Goal: Task Accomplishment & Management: Manage account settings

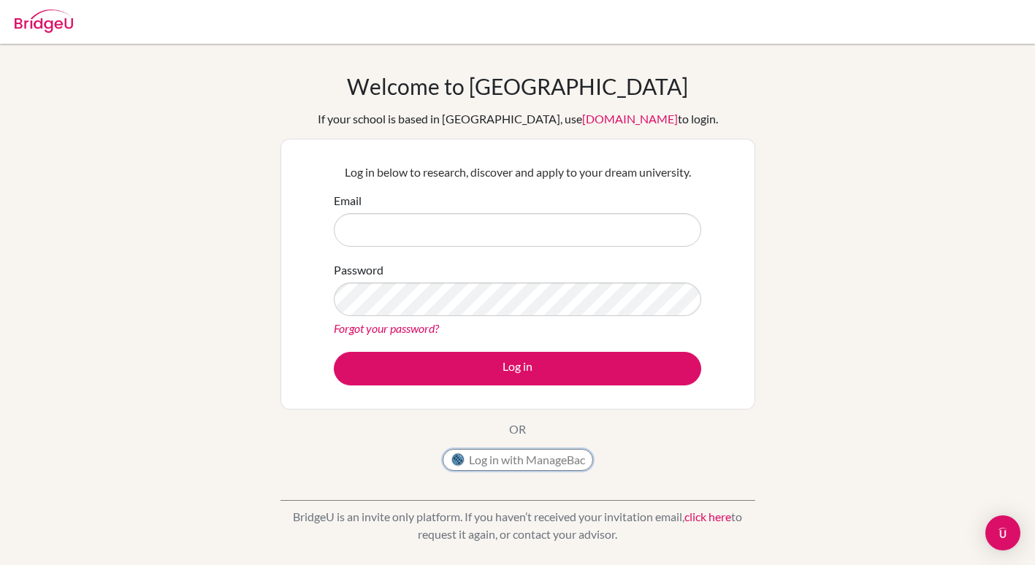
click at [514, 457] on button "Log in with ManageBac" at bounding box center [517, 460] width 150 height 22
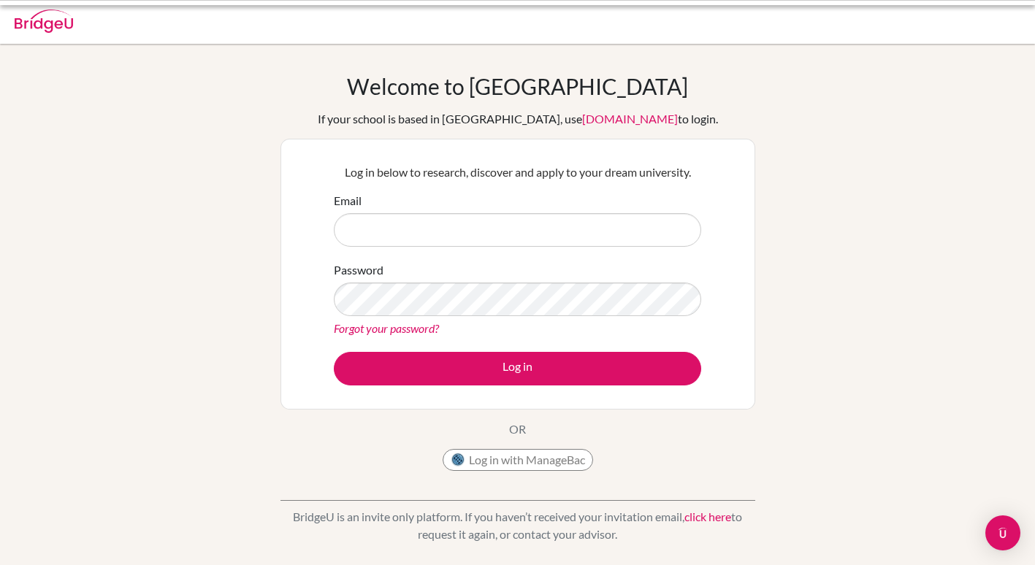
click at [507, 456] on button "Log in with ManageBac" at bounding box center [517, 460] width 150 height 22
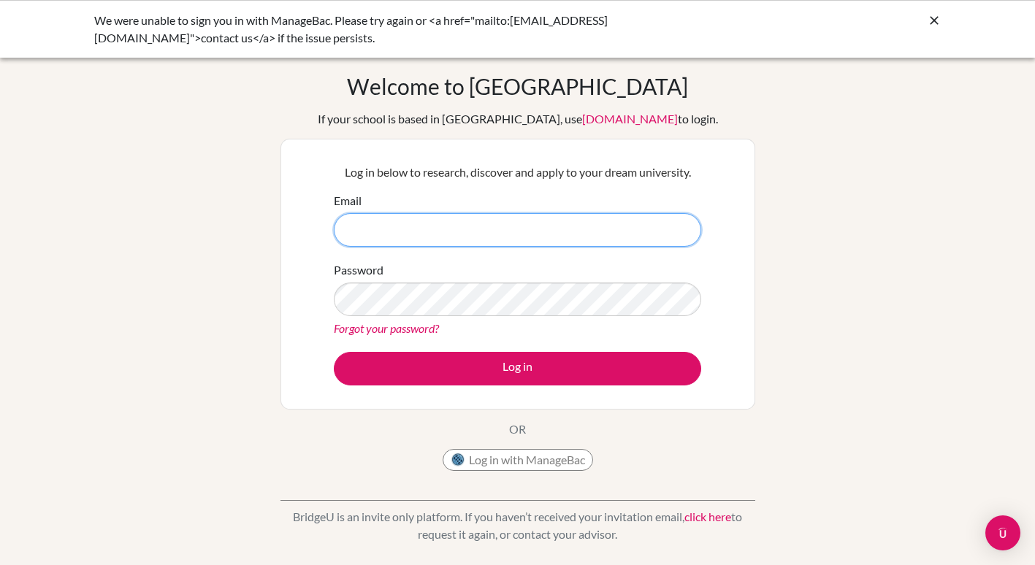
click at [577, 231] on input "Email" at bounding box center [517, 230] width 367 height 34
click at [530, 237] on input "Email" at bounding box center [517, 230] width 367 height 34
type input "[EMAIL_ADDRESS][DOMAIN_NAME]"
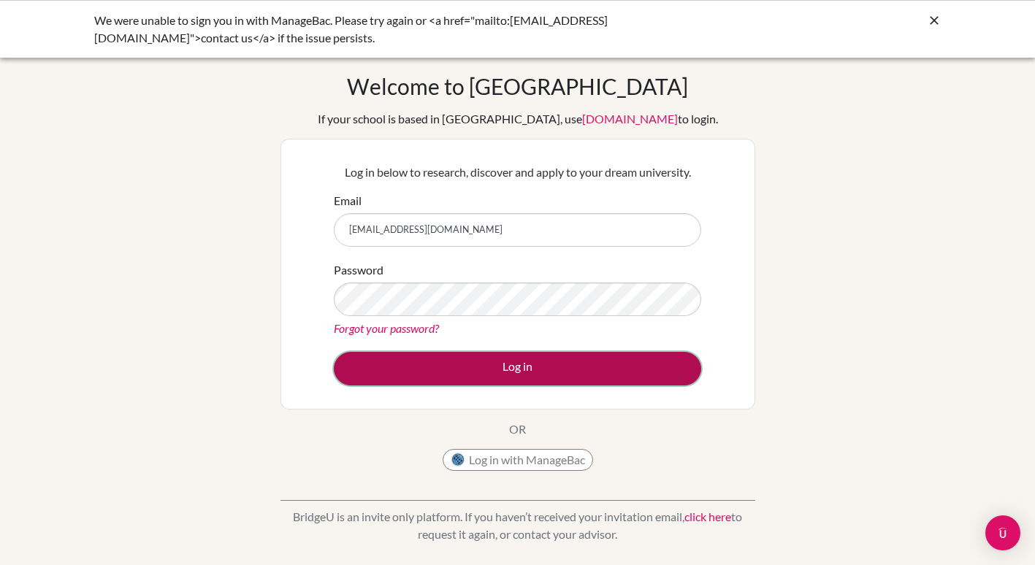
click at [604, 367] on button "Log in" at bounding box center [517, 369] width 367 height 34
